Goal: Transaction & Acquisition: Download file/media

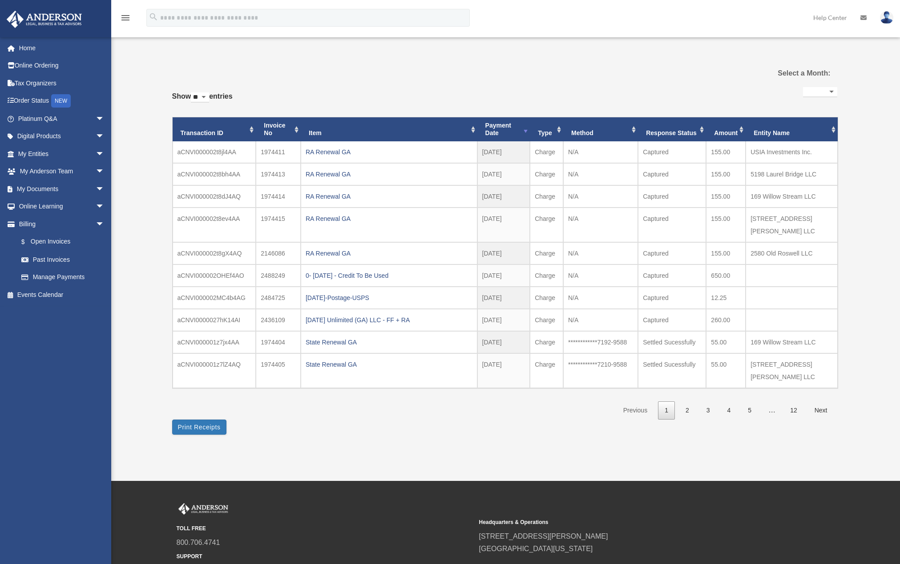
select select
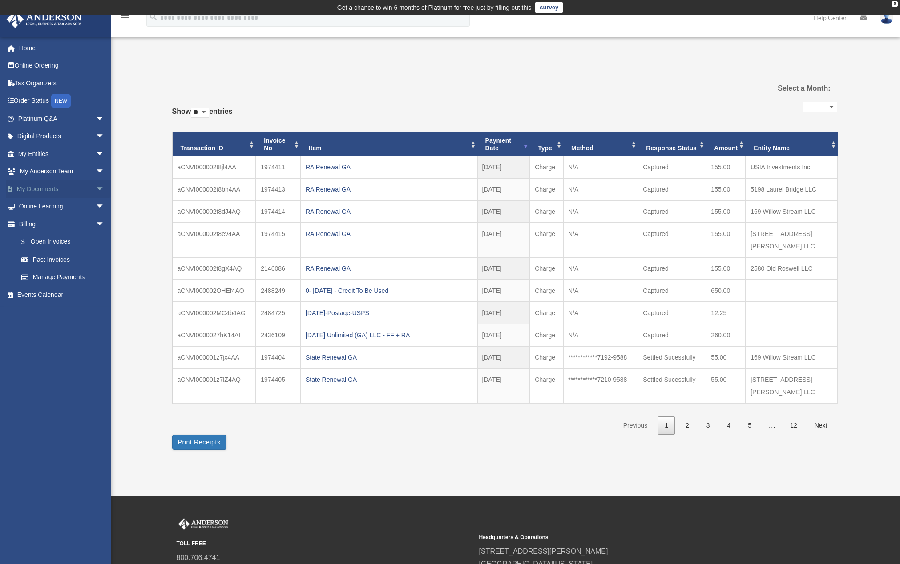
click at [96, 190] on span "arrow_drop_down" at bounding box center [105, 189] width 18 height 18
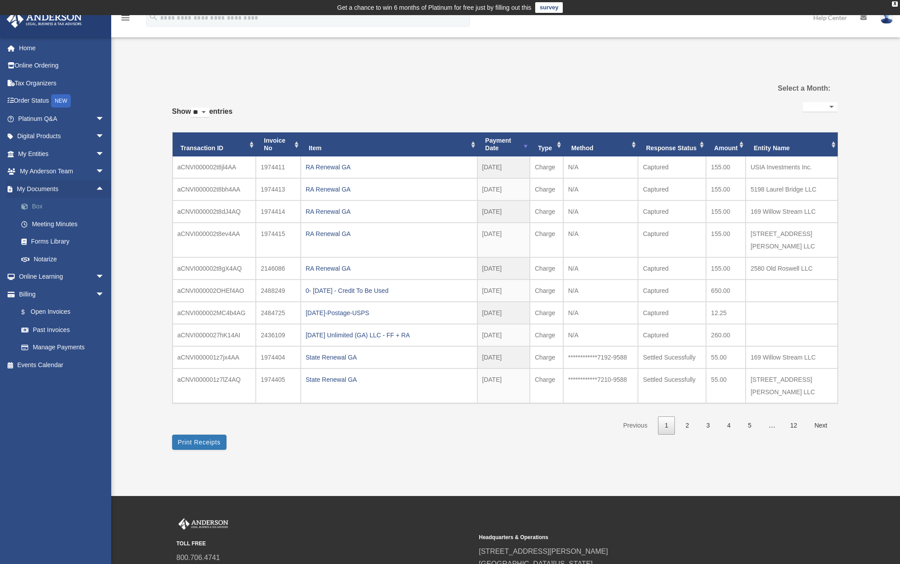
click at [42, 204] on link "Box" at bounding box center [64, 207] width 105 height 18
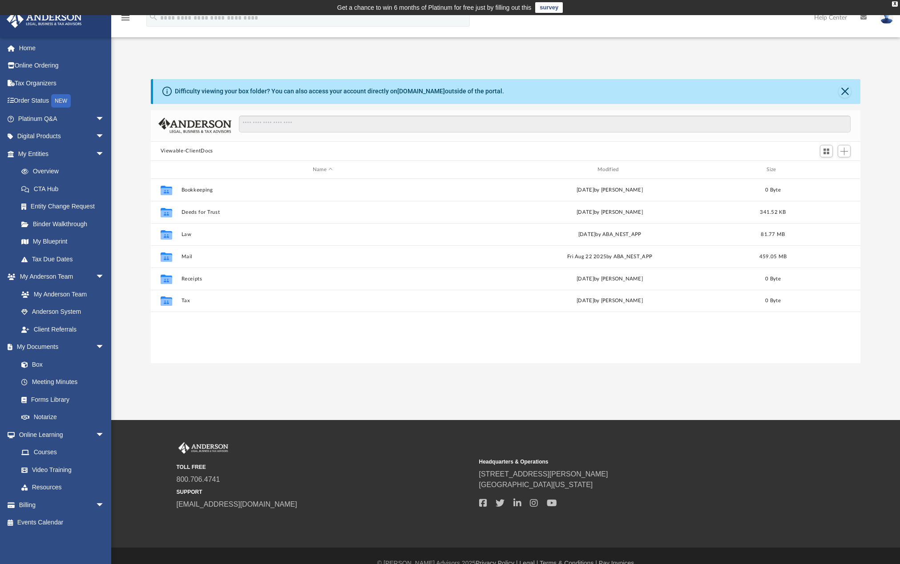
scroll to position [196, 703]
click at [180, 257] on div "Collaborated Folder Mail [DATE] by ABA_NEST_APP 459.05 MB" at bounding box center [506, 257] width 710 height 22
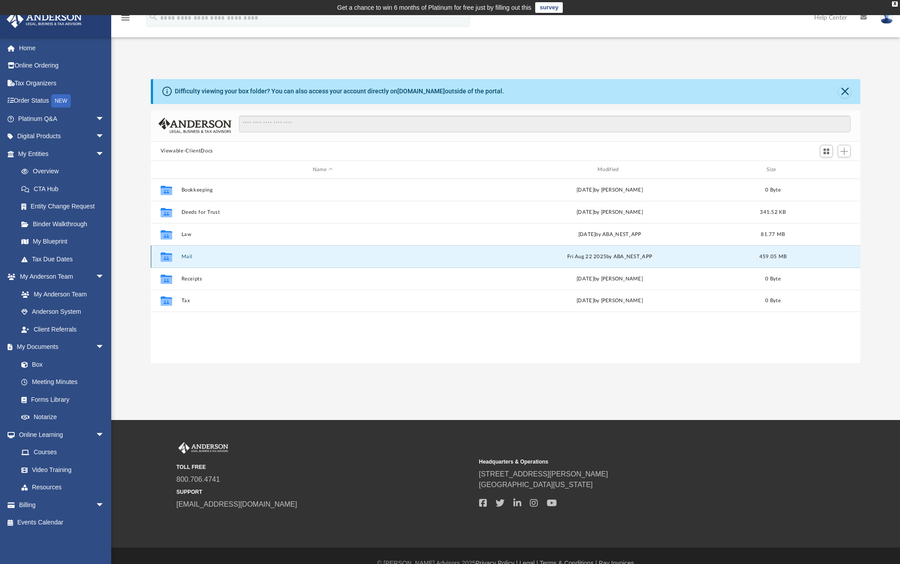
click at [183, 255] on button "Mail" at bounding box center [322, 257] width 283 height 6
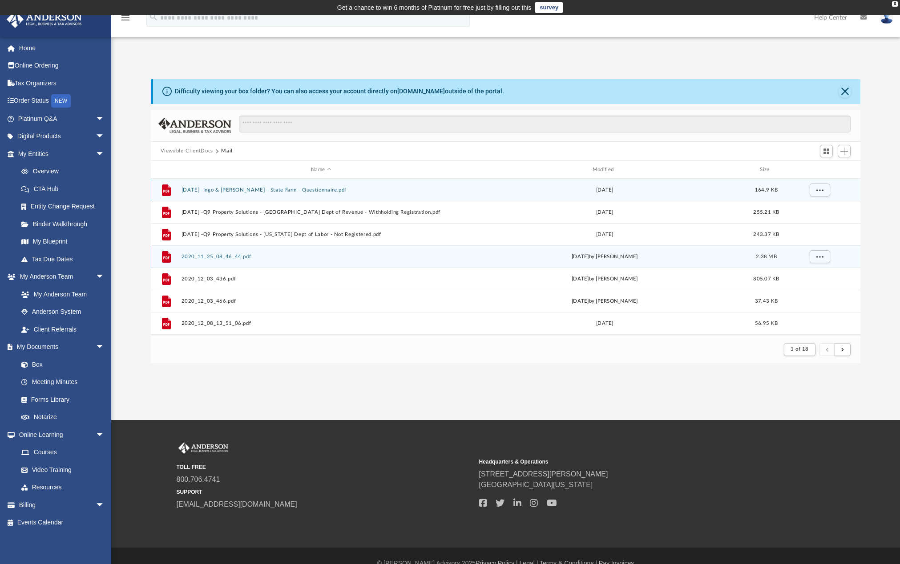
scroll to position [168, 703]
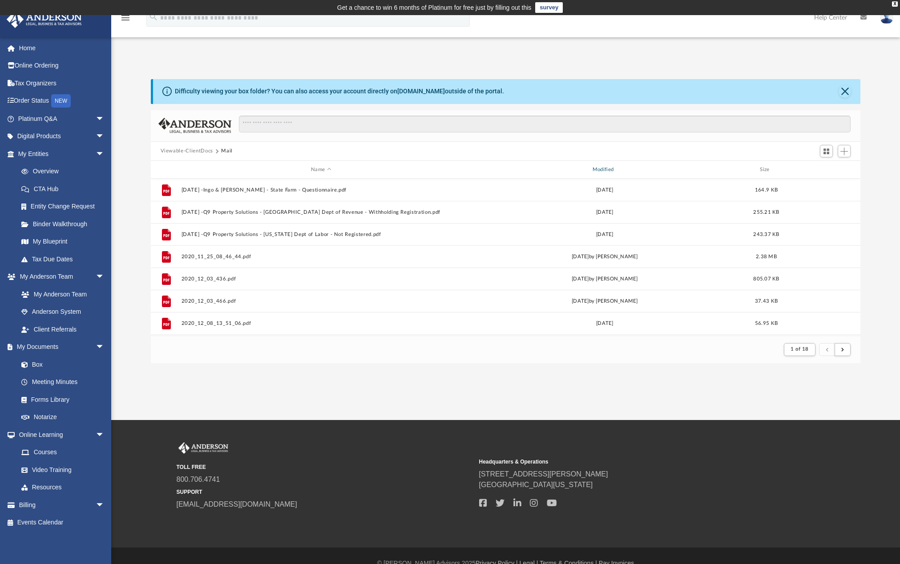
click at [601, 169] on div "Modified" at bounding box center [604, 170] width 280 height 8
click at [603, 169] on div "Modified" at bounding box center [604, 170] width 280 height 8
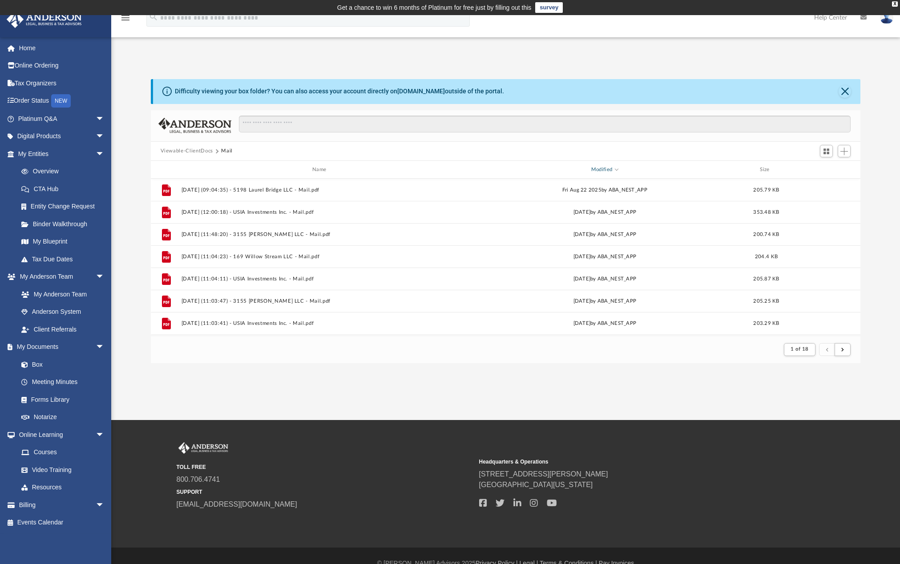
scroll to position [15, 0]
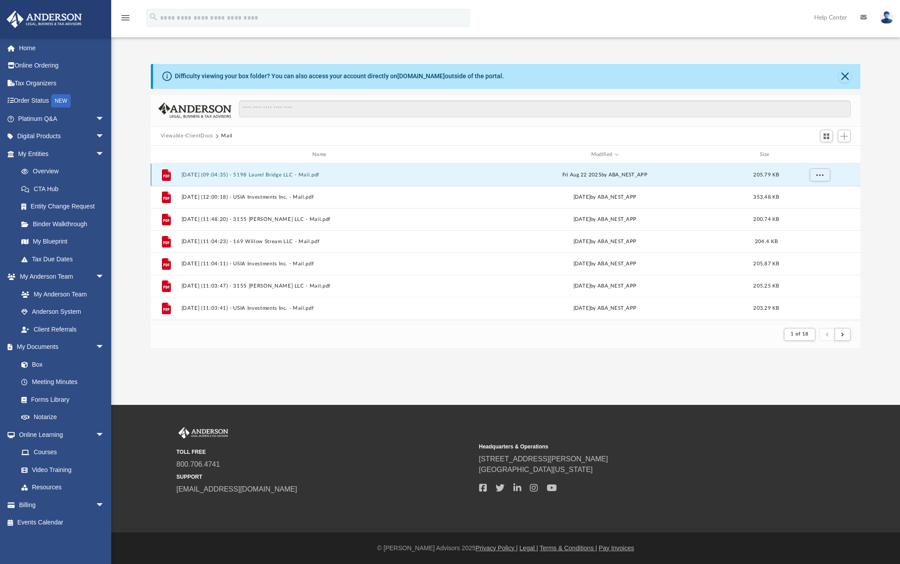
click at [258, 174] on button "[DATE] (09:04:35) - 5198 Laurel Bridge LLC - Mail.pdf" at bounding box center [321, 175] width 280 height 6
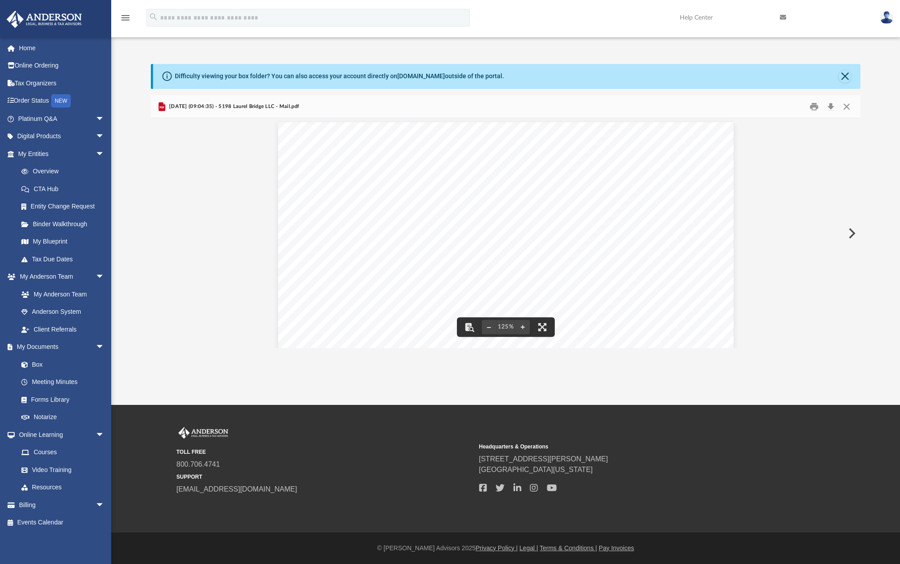
scroll to position [0, 0]
click at [831, 108] on button "Download" at bounding box center [830, 107] width 16 height 14
click at [844, 75] on button "Close" at bounding box center [844, 76] width 12 height 12
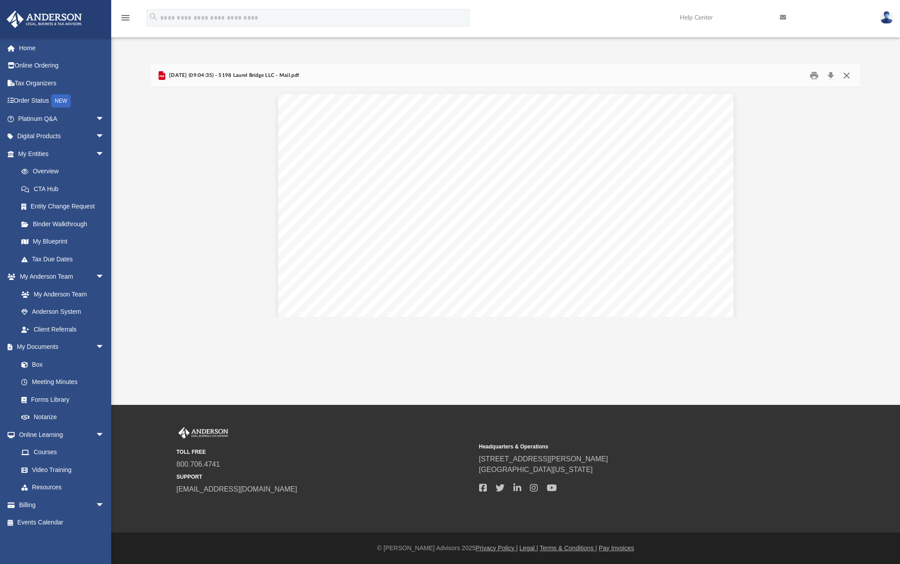
click at [844, 75] on button "Close" at bounding box center [846, 75] width 16 height 14
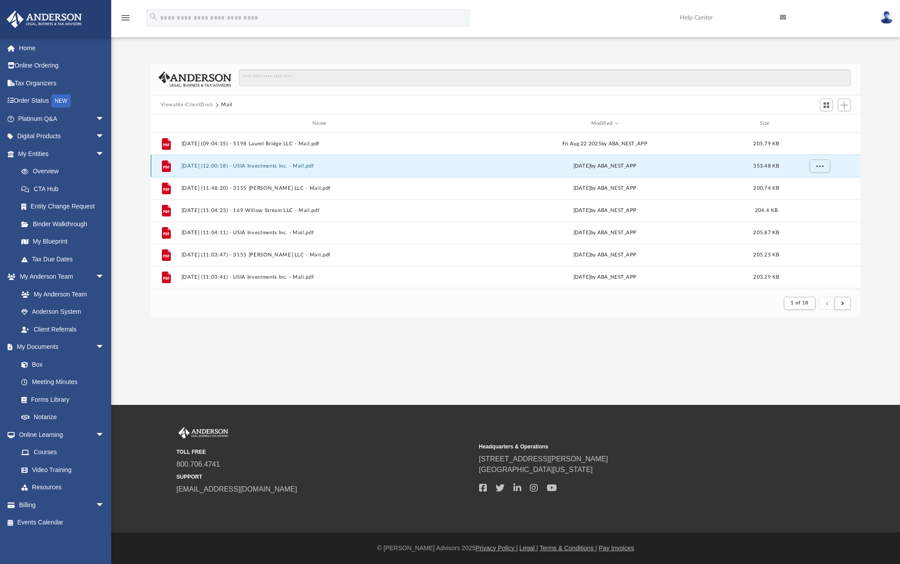
click at [259, 165] on button "[DATE] (12:00:18) - USIA Investments Inc. - Mail.pdf" at bounding box center [321, 166] width 280 height 6
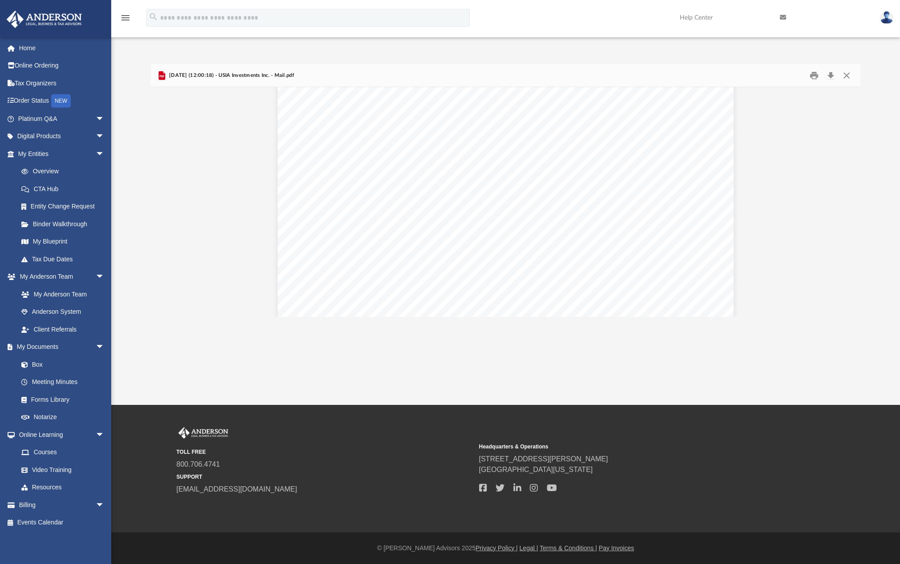
scroll to position [178, 0]
